Goal: Communication & Community: Answer question/provide support

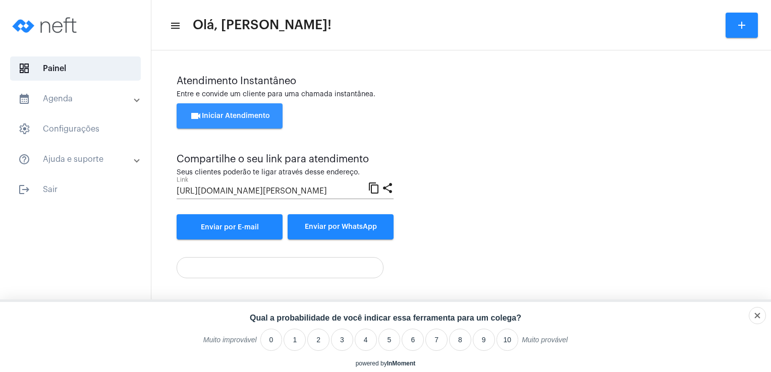
click at [247, 118] on span "videocam Iniciar Atendimento" at bounding box center [230, 115] width 80 height 7
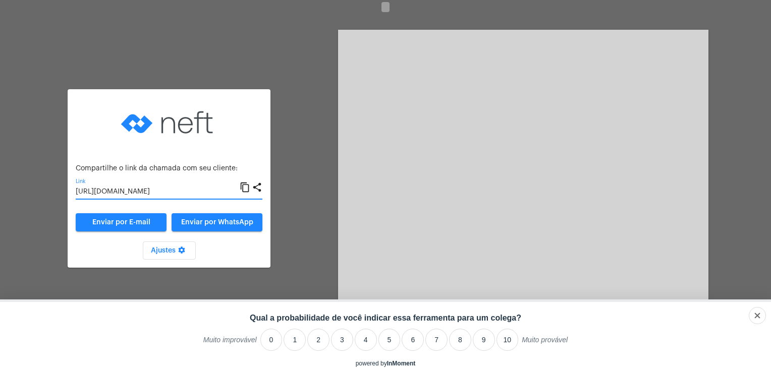
click at [235, 195] on input "[URL][DOMAIN_NAME]" at bounding box center [158, 192] width 164 height 8
click at [245, 191] on mat-icon "content_copy" at bounding box center [245, 188] width 11 height 12
click at [563, 215] on video at bounding box center [523, 168] width 370 height 277
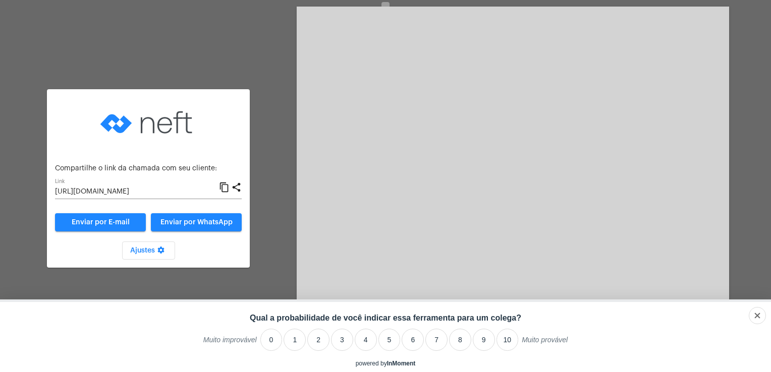
click at [563, 215] on video at bounding box center [513, 169] width 432 height 324
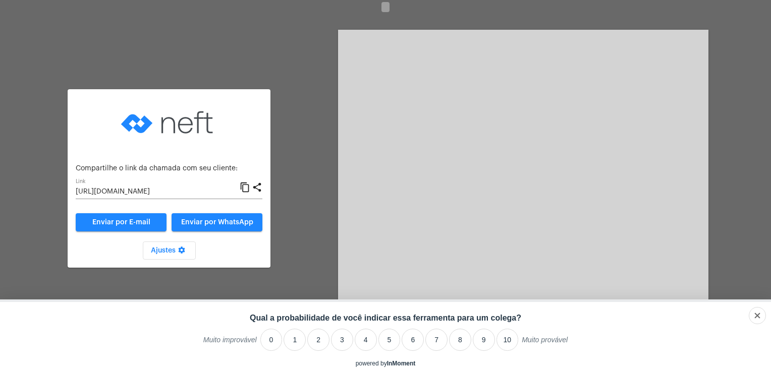
click at [563, 215] on video at bounding box center [523, 168] width 370 height 277
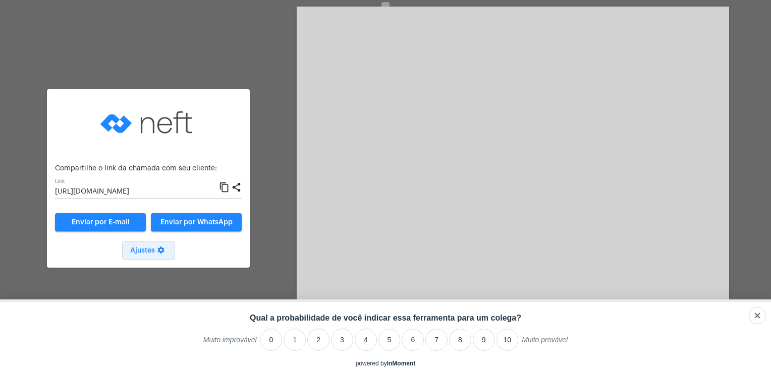
click at [161, 252] on mat-icon "settings" at bounding box center [161, 252] width 12 height 12
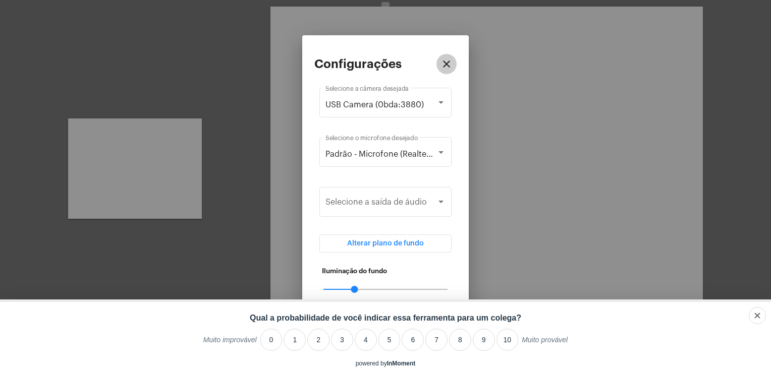
click at [446, 65] on mat-icon "close" at bounding box center [446, 64] width 12 height 12
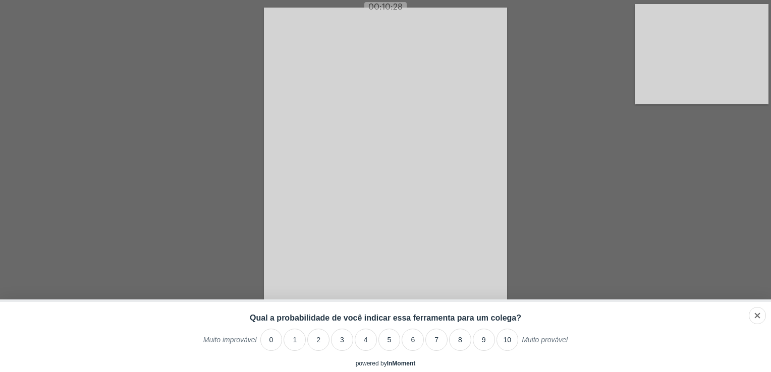
click at [545, 362] on div "powered by InMoment • opt out • here" at bounding box center [385, 366] width 771 height 12
